Goal: Information Seeking & Learning: Learn about a topic

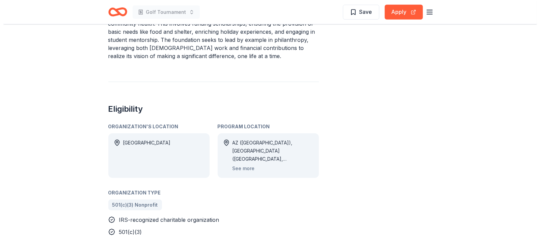
scroll to position [328, 0]
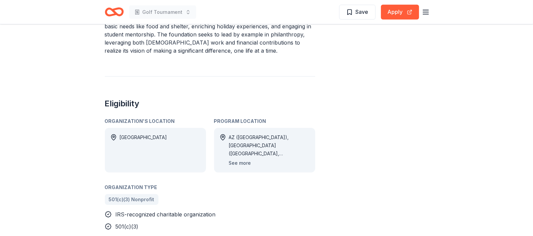
click at [242, 162] on button "See more" at bounding box center [240, 163] width 22 height 8
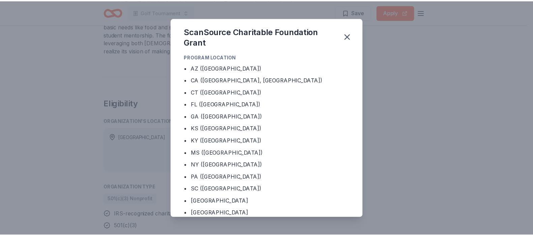
scroll to position [0, 0]
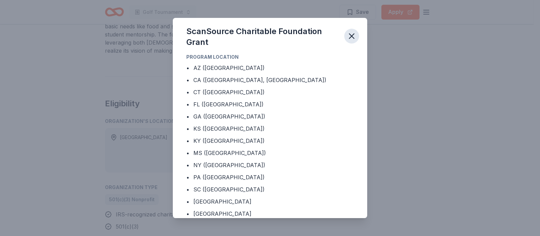
click at [351, 37] on icon "button" at bounding box center [351, 36] width 5 height 5
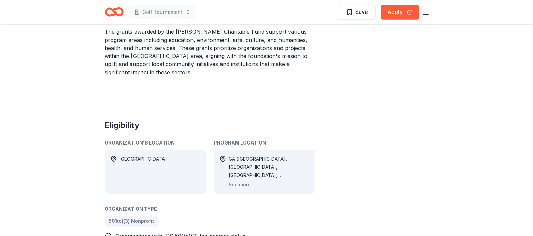
scroll to position [252, 0]
click at [240, 180] on button "See more" at bounding box center [240, 184] width 22 height 8
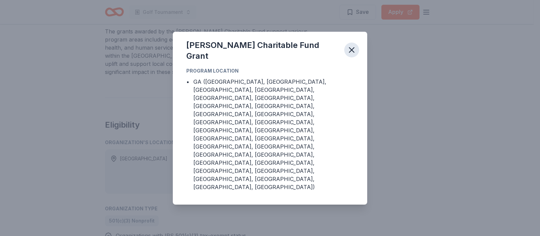
click at [350, 52] on icon "button" at bounding box center [351, 50] width 5 height 5
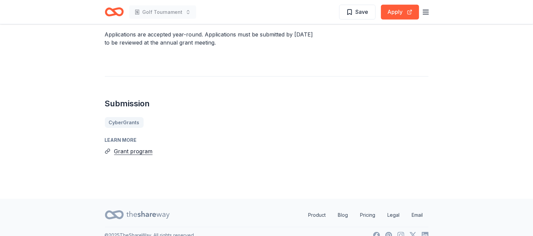
scroll to position [491, 0]
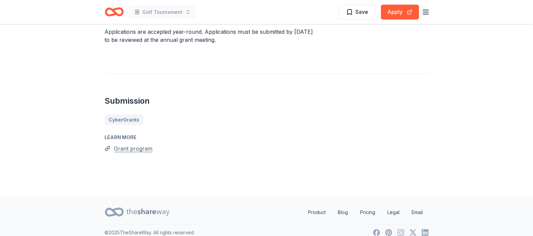
click at [129, 144] on button "Grant program" at bounding box center [133, 148] width 38 height 9
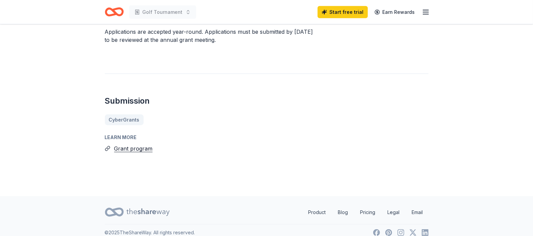
scroll to position [0, 0]
